Goal: Browse casually

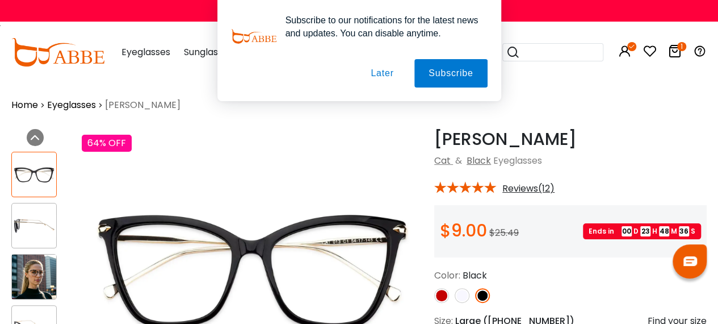
click at [0, 0] on button "Later" at bounding box center [0, 0] width 0 height 0
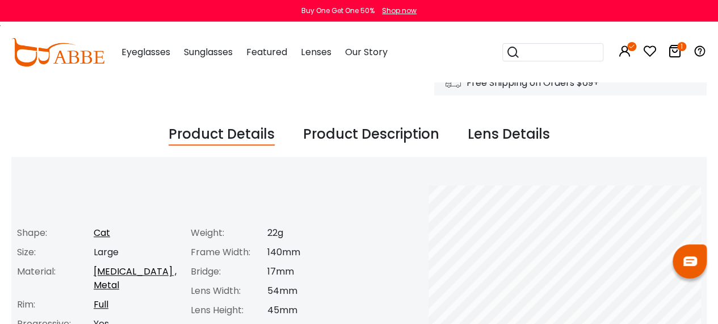
scroll to position [364, 0]
